Goal: Information Seeking & Learning: Check status

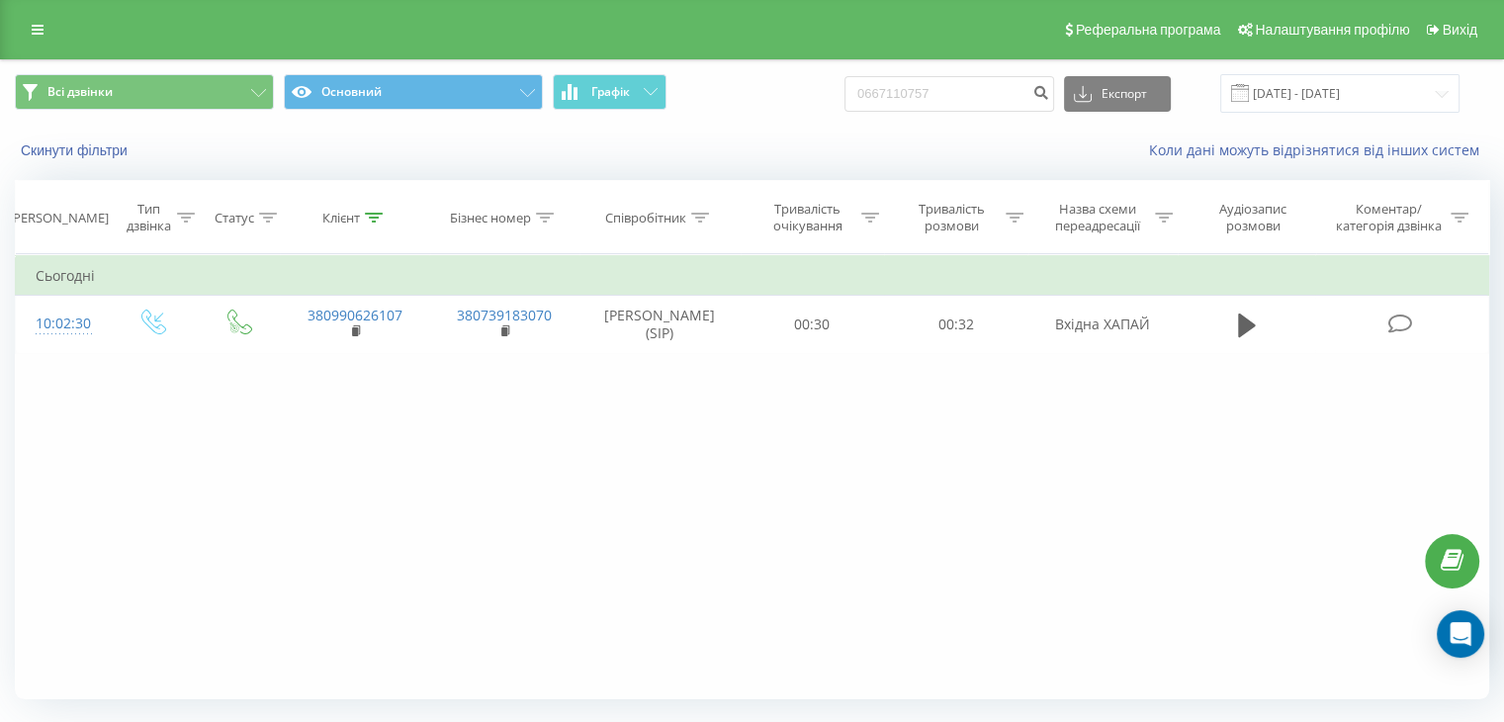
type input "0667110757"
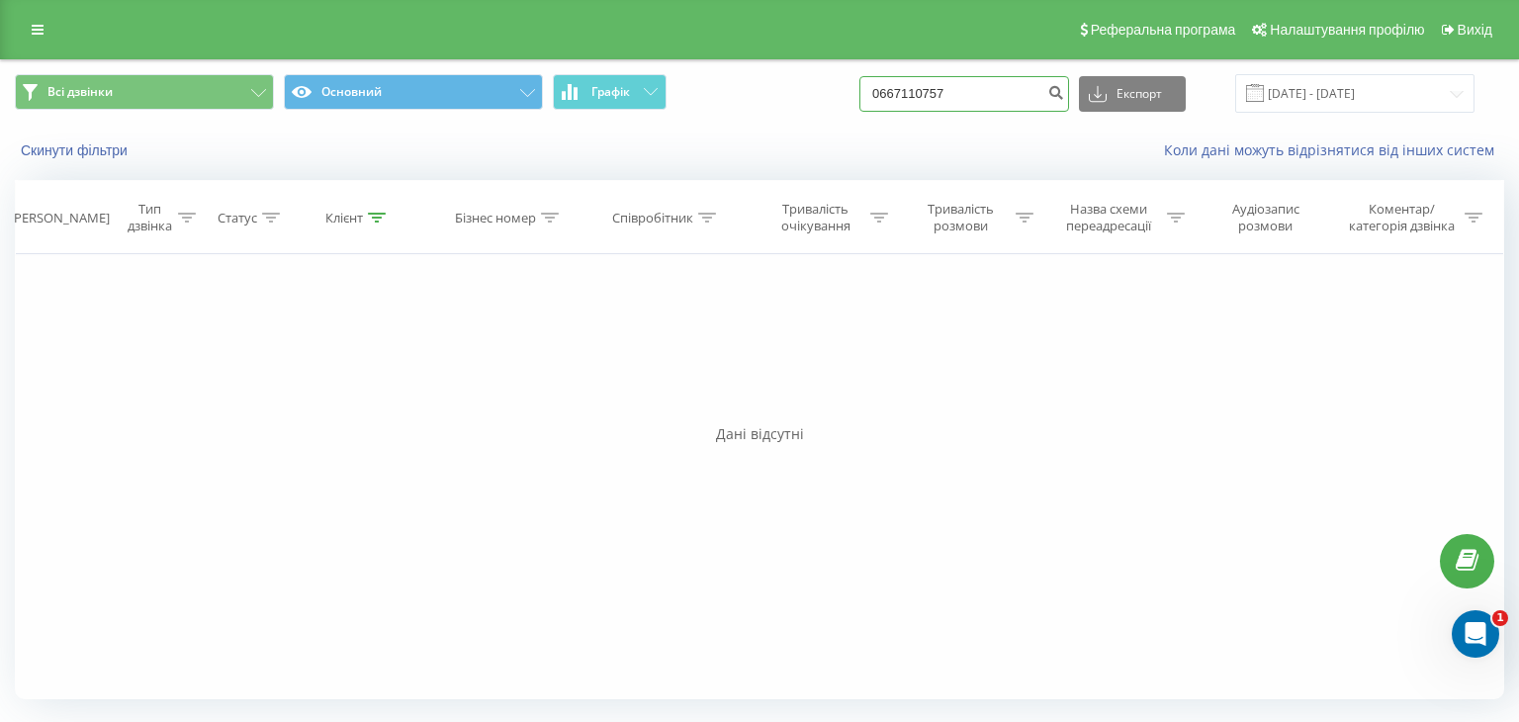
click at [1005, 99] on input "0667110757" at bounding box center [965, 94] width 210 height 36
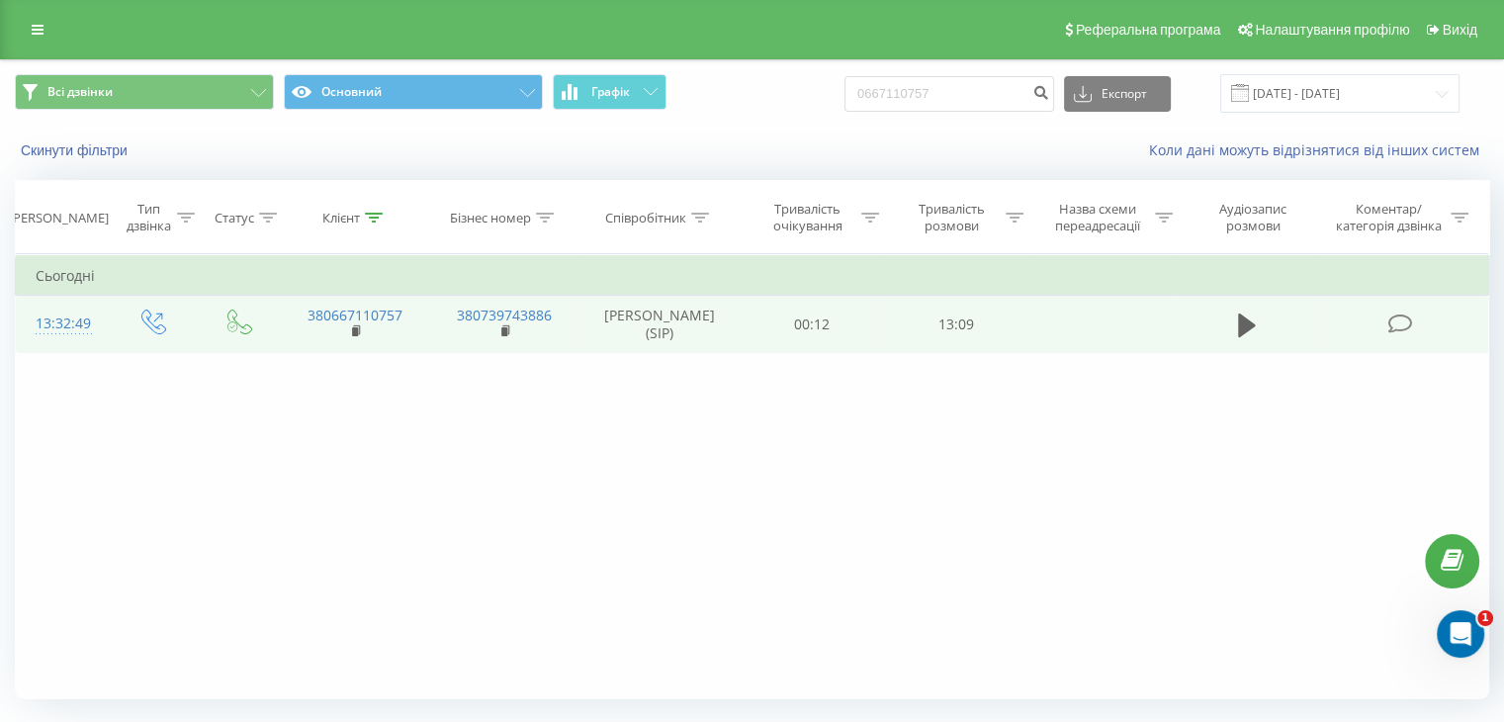
click at [1400, 321] on icon at bounding box center [1400, 324] width 25 height 21
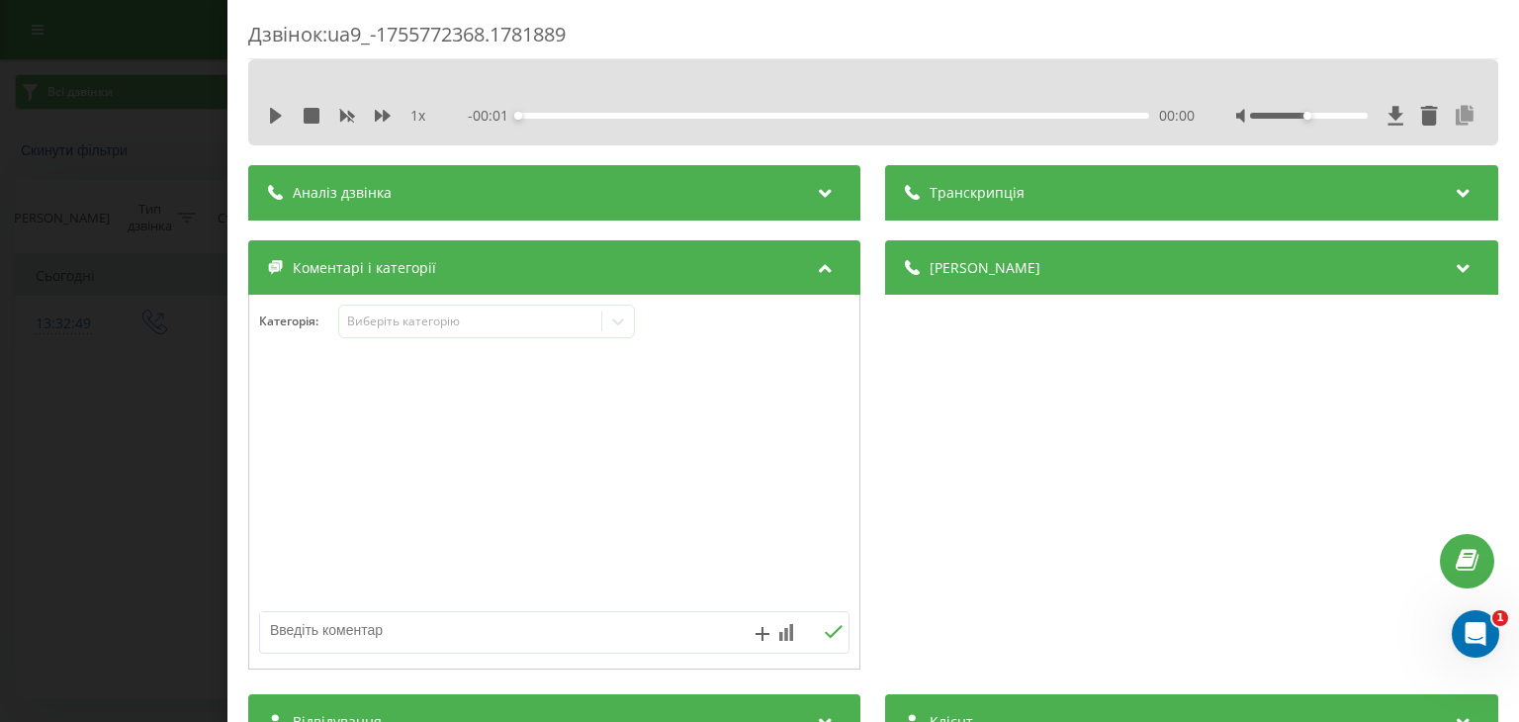
click at [1454, 110] on icon at bounding box center [1466, 116] width 24 height 20
click at [166, 284] on div "Дзвінок : ua9_-1755772368.1781889 1 x - 13:08 00:00 00:00 Транскрипція Для AI-а…" at bounding box center [759, 361] width 1519 height 722
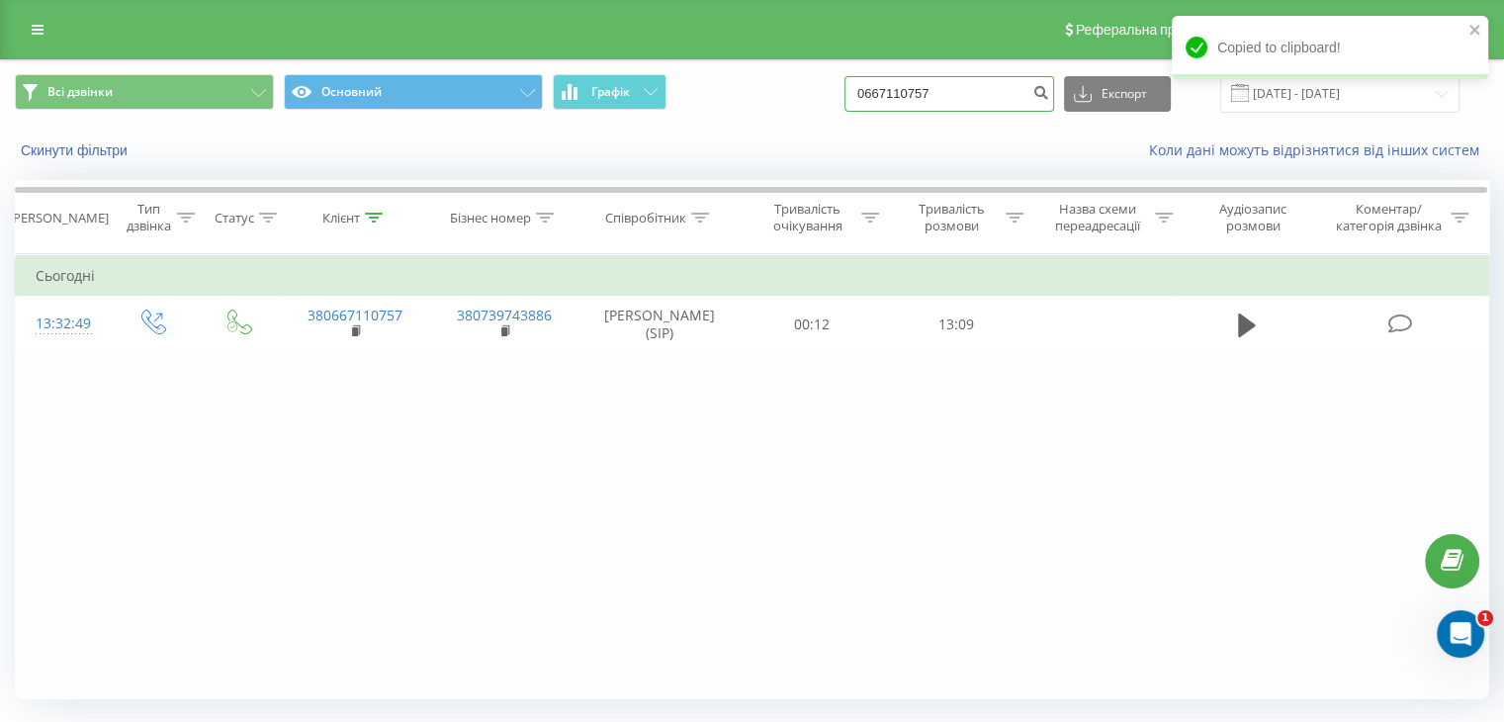
drag, startPoint x: 974, startPoint y: 92, endPoint x: 592, endPoint y: 124, distance: 383.1
click at [624, 119] on div "Всі дзвінки Основний Графік 0667110757 Експорт .csv .xls .xlsx 21.05.2025 - 21.…" at bounding box center [752, 93] width 1503 height 66
paste input "380989800798"
drag, startPoint x: 890, startPoint y: 93, endPoint x: 855, endPoint y: 109, distance: 39.0
click at [855, 109] on div "Всі дзвінки Основний Графік 380989800798 Експорт .csv .xls .xlsx 21.05.2025 - 2…" at bounding box center [752, 93] width 1475 height 39
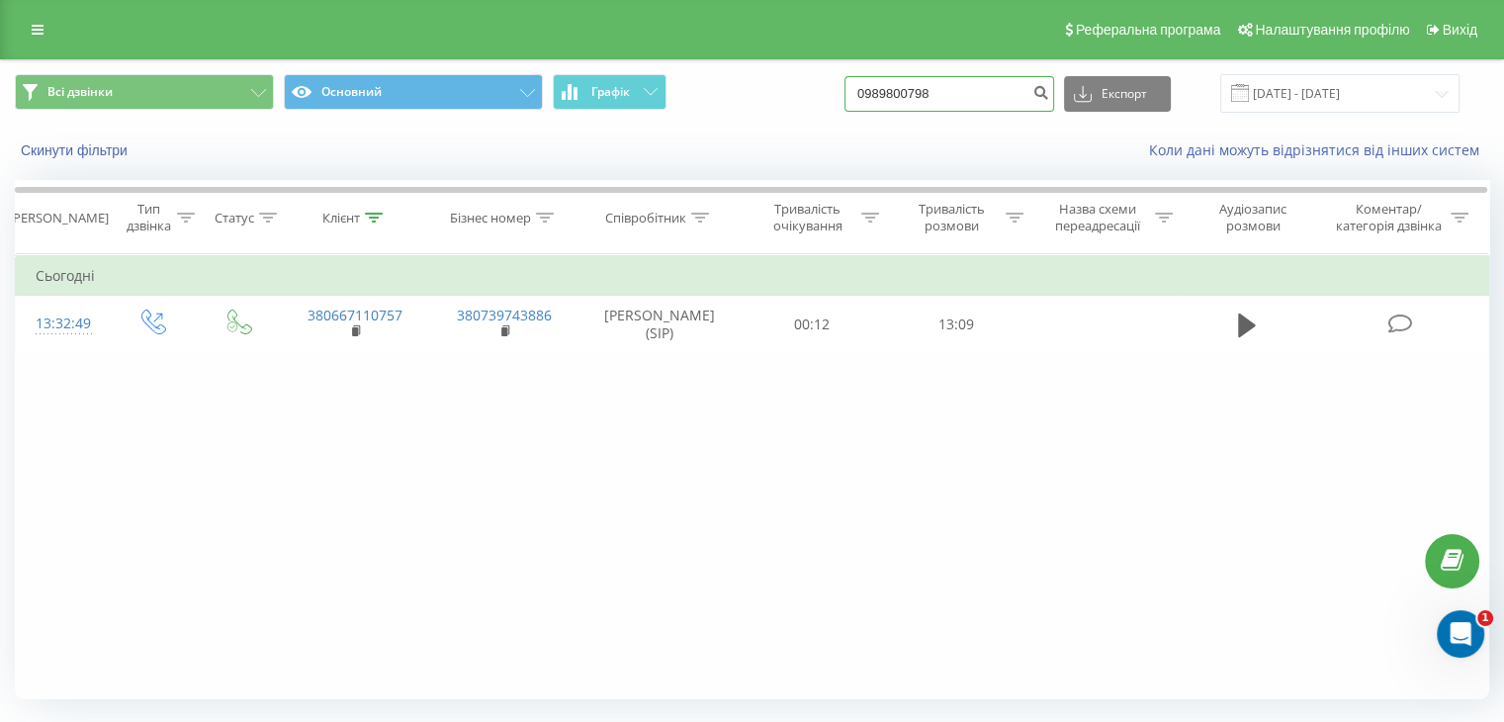
type input "0989800798"
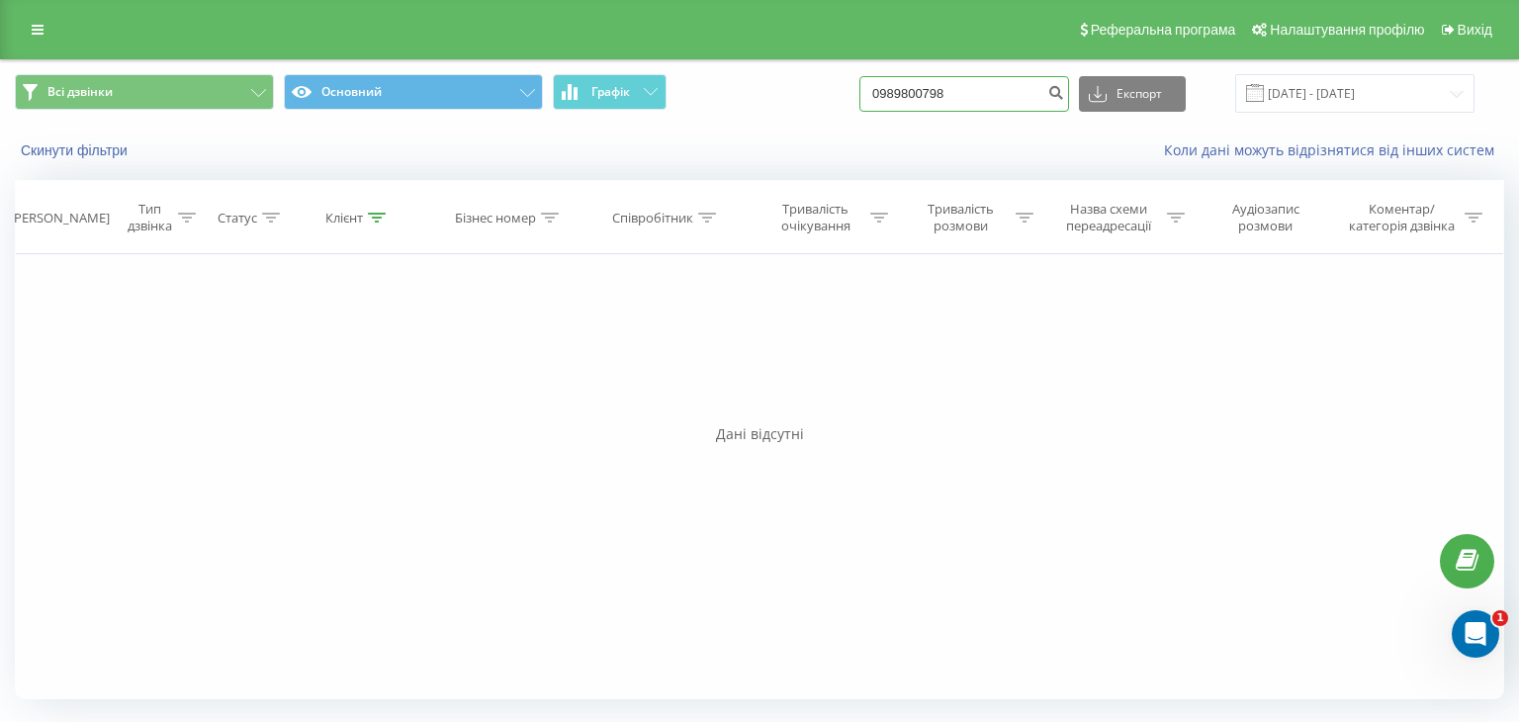
click at [934, 94] on input "0989800798" at bounding box center [965, 94] width 210 height 36
paste input "669044287"
type input "0669044287"
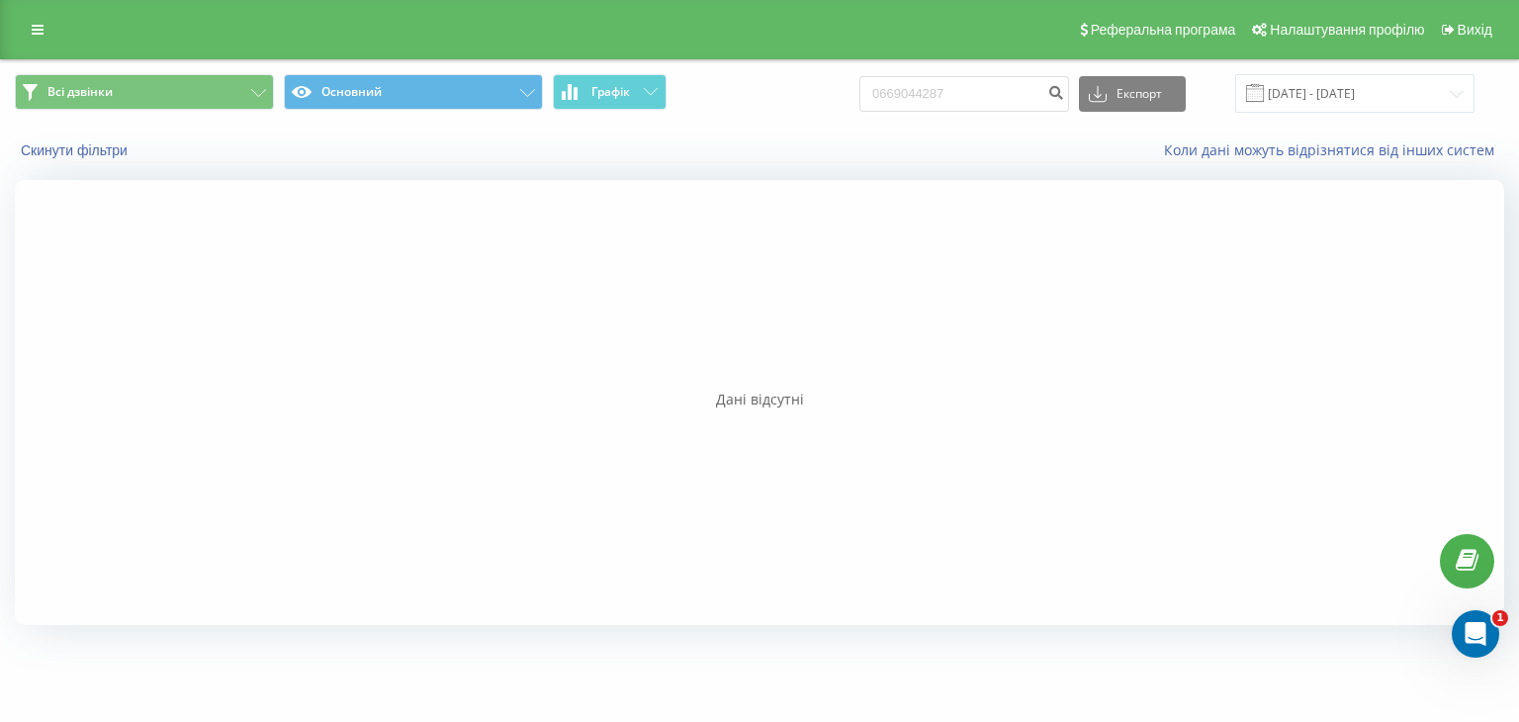
click at [76, 465] on div at bounding box center [760, 402] width 1490 height 445
drag, startPoint x: 890, startPoint y: 79, endPoint x: 467, endPoint y: 136, distance: 427.1
click at [467, 136] on div "Всі дзвінки Основний Графік 0669044287 Експорт .csv .xls .xlsx 21.05.2025 - 21.…" at bounding box center [759, 117] width 1517 height 114
click at [31, 440] on div at bounding box center [760, 402] width 1490 height 445
click at [1027, 102] on input "0669044287" at bounding box center [965, 94] width 210 height 36
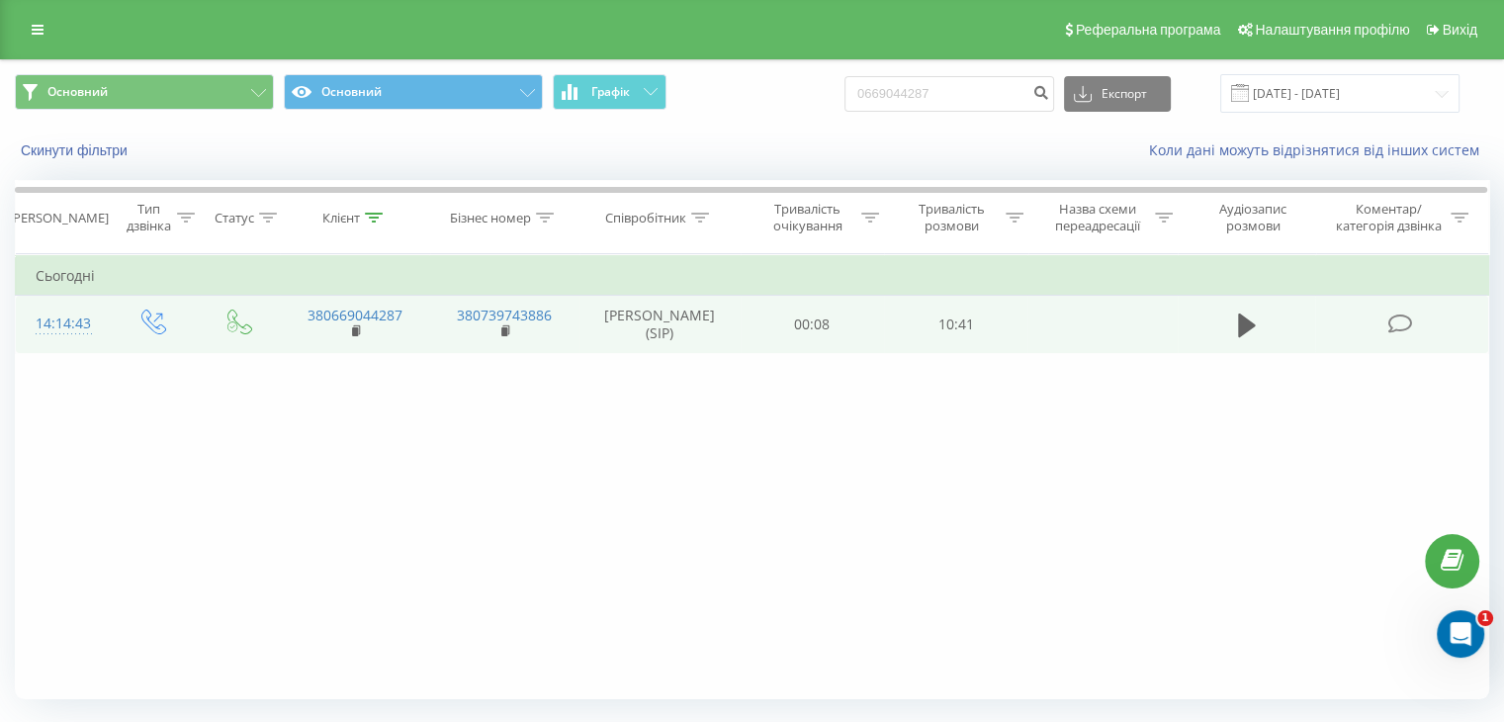
drag, startPoint x: 1252, startPoint y: 328, endPoint x: 1215, endPoint y: 316, distance: 39.7
click at [1250, 328] on icon at bounding box center [1247, 326] width 18 height 28
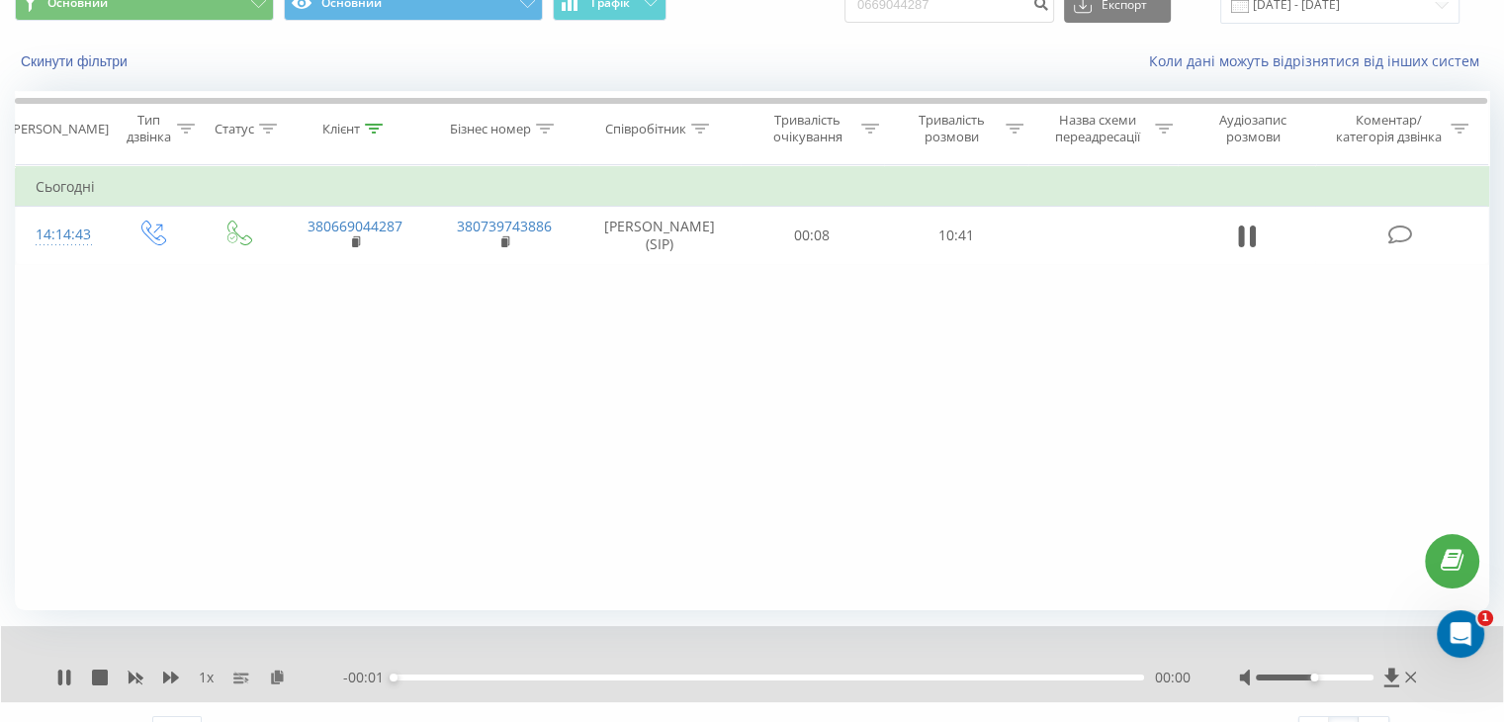
scroll to position [127, 0]
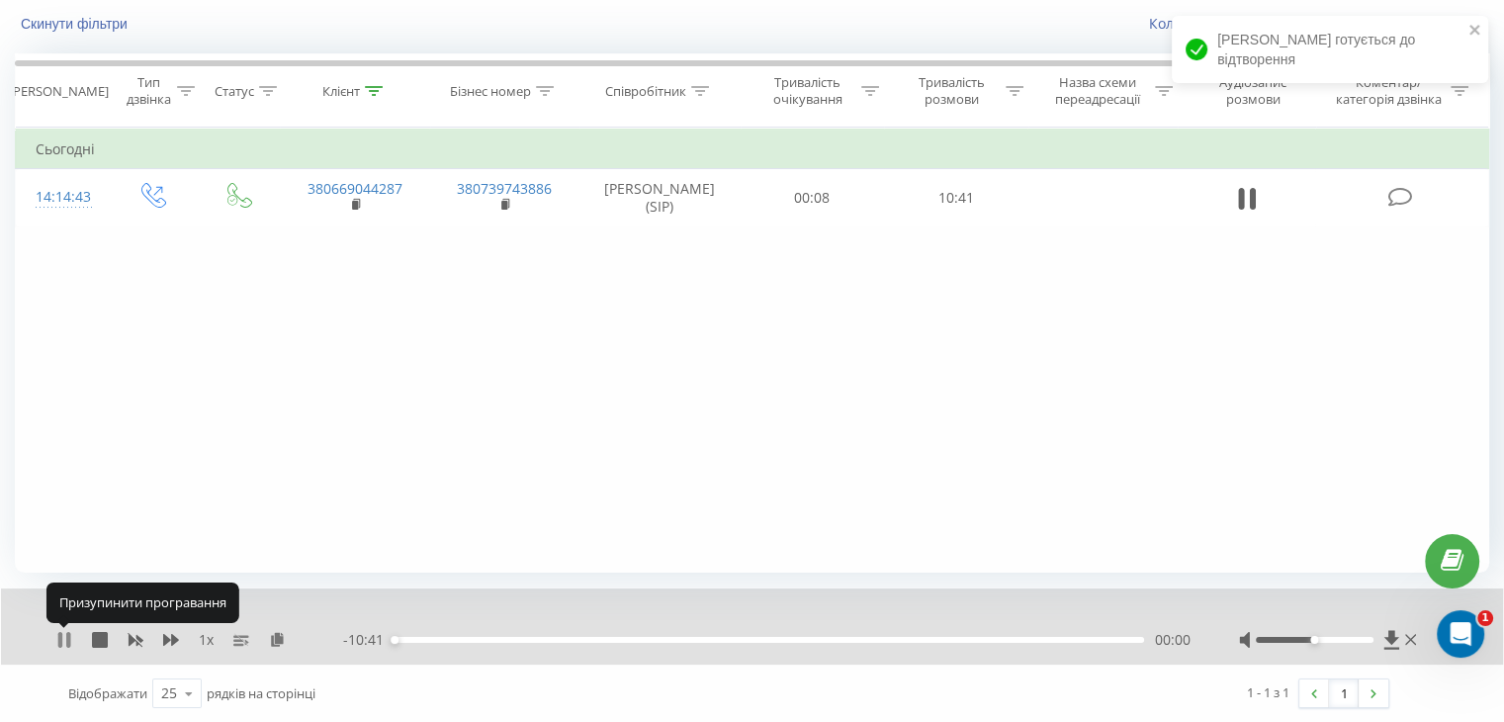
click at [58, 639] on icon at bounding box center [60, 640] width 4 height 16
click at [1389, 633] on icon at bounding box center [1391, 639] width 15 height 19
